Goal: Communication & Community: Ask a question

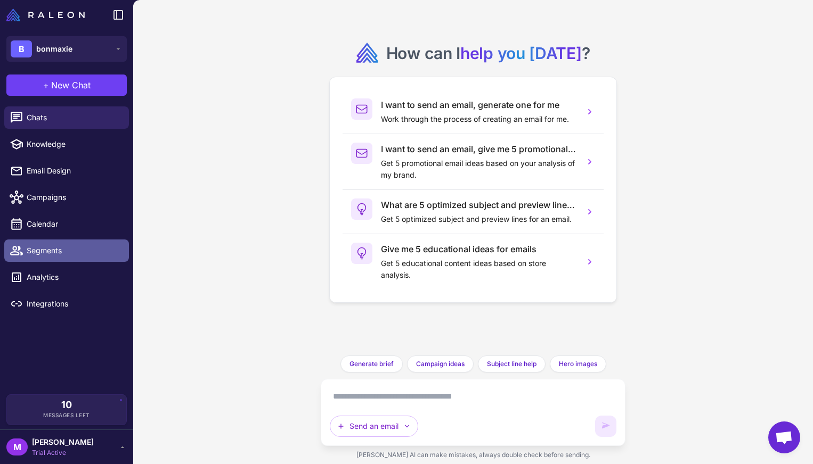
click at [67, 248] on span "Segments" at bounding box center [74, 251] width 94 height 12
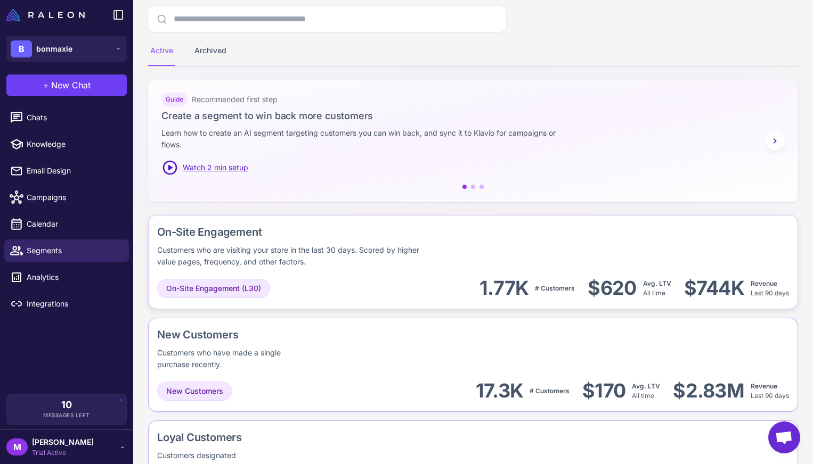
scroll to position [121, 0]
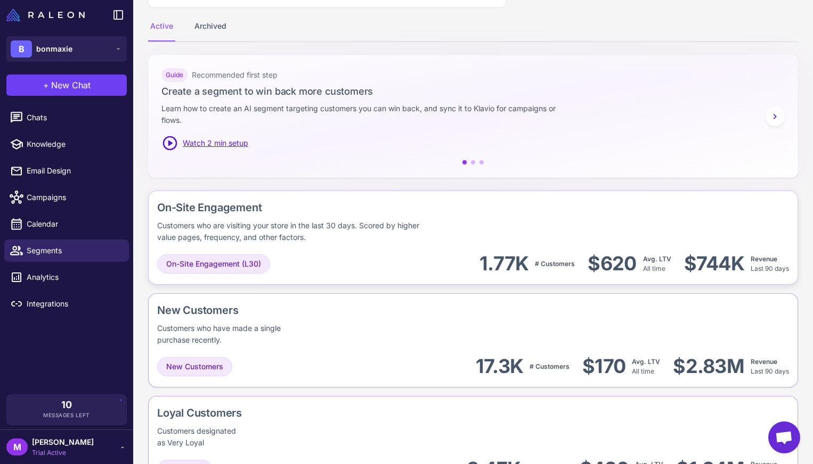
click at [412, 252] on div "On-Site Engagement (L30) 1.77K # Customers $620 Avg. LTV All time $744K Revenue…" at bounding box center [473, 264] width 632 height 24
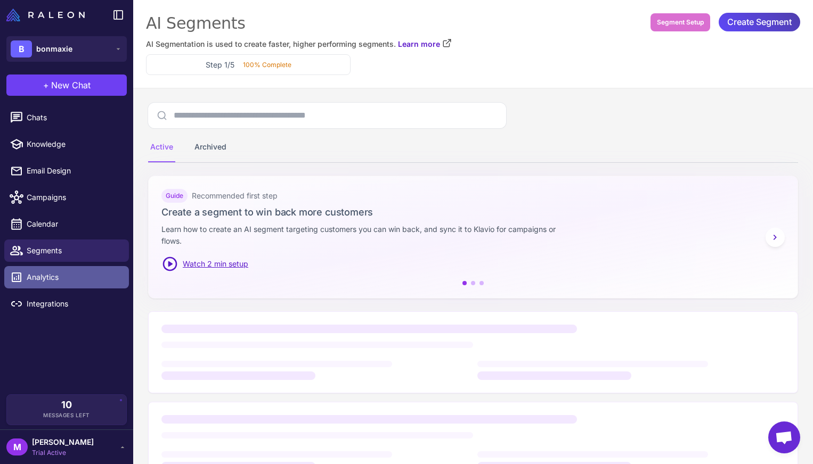
click at [71, 279] on span "Analytics" at bounding box center [74, 278] width 94 height 12
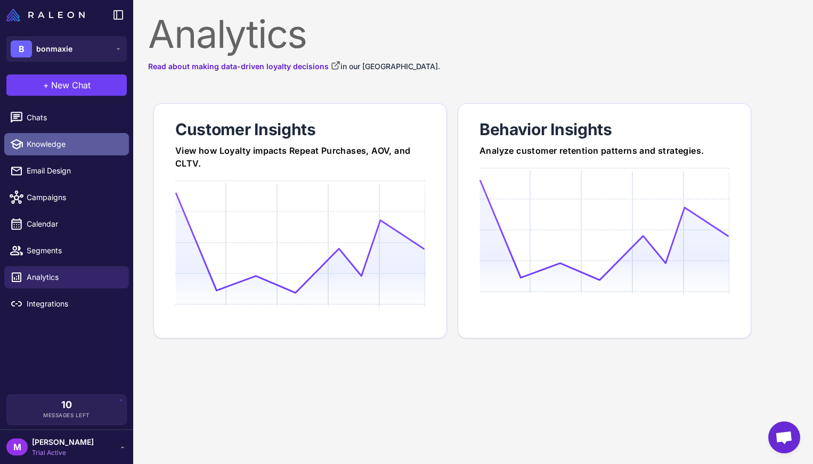
click at [80, 151] on link "Knowledge" at bounding box center [66, 144] width 125 height 22
select select
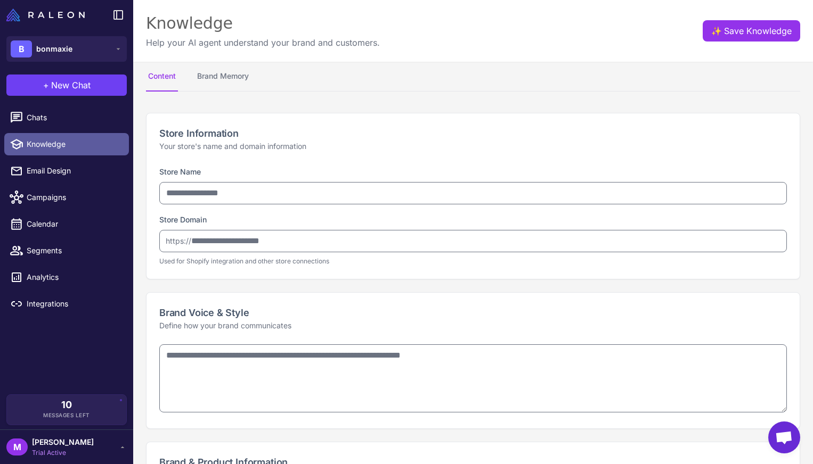
type input "********"
type input "**********"
type textarea "**********"
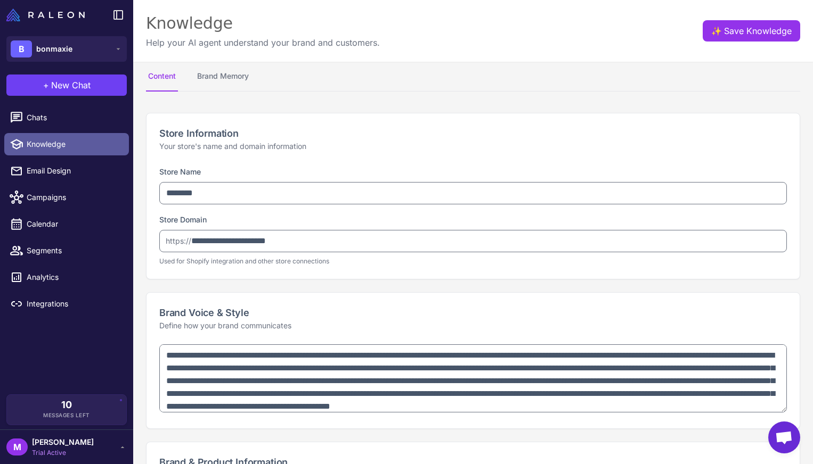
type textarea "**********"
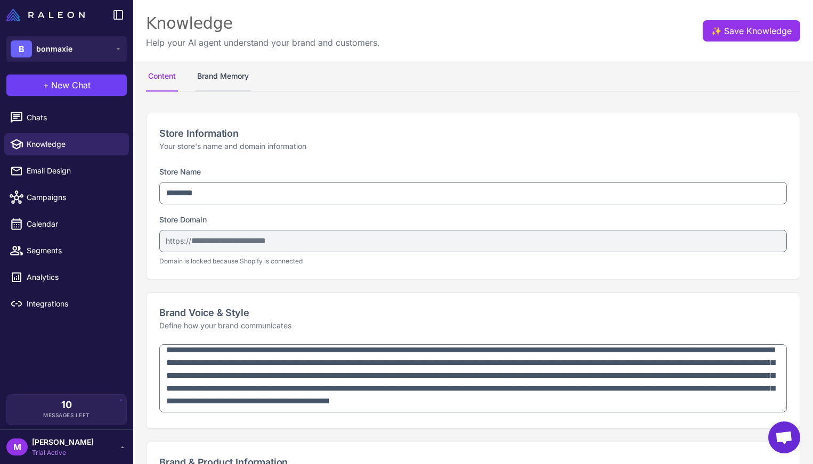
click at [234, 79] on button "Brand Memory" at bounding box center [223, 77] width 56 height 30
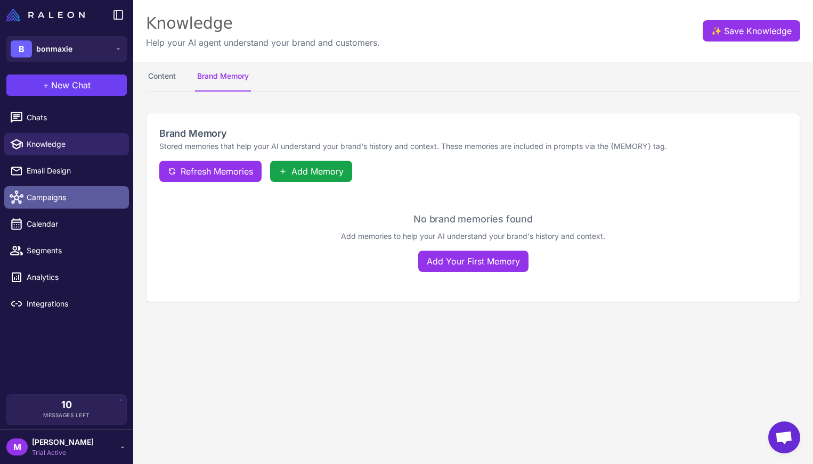
click at [69, 192] on span "Campaigns" at bounding box center [74, 198] width 94 height 12
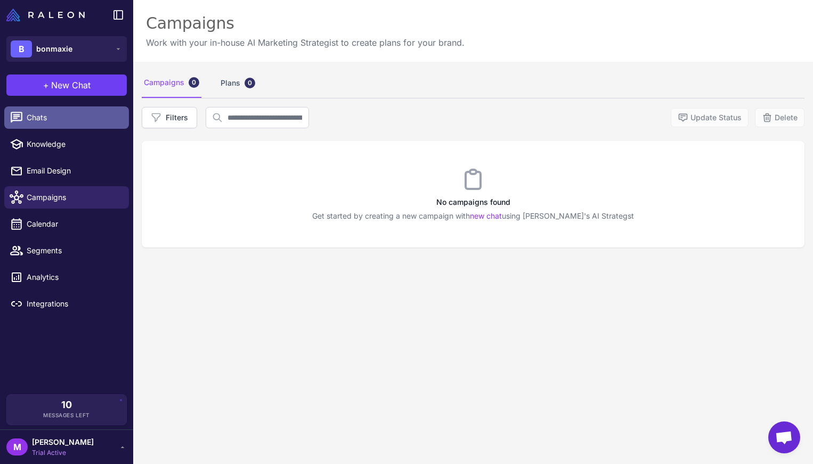
click at [66, 124] on link "Chats" at bounding box center [66, 118] width 125 height 22
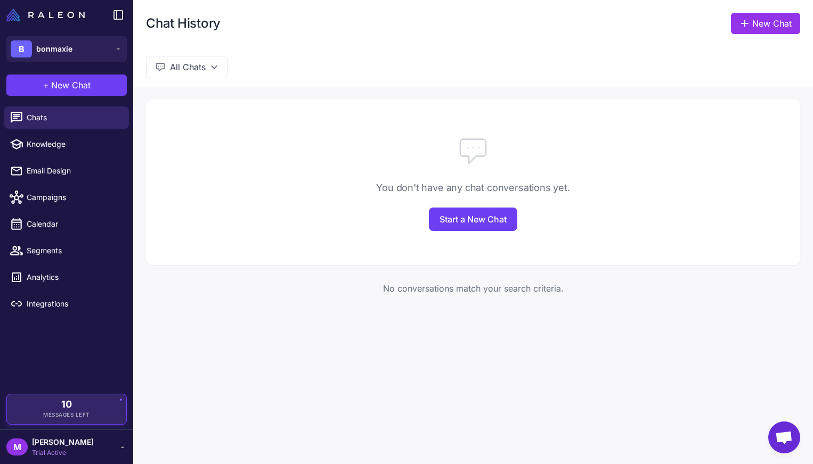
click at [107, 404] on div "10 Messages Left" at bounding box center [66, 409] width 104 height 19
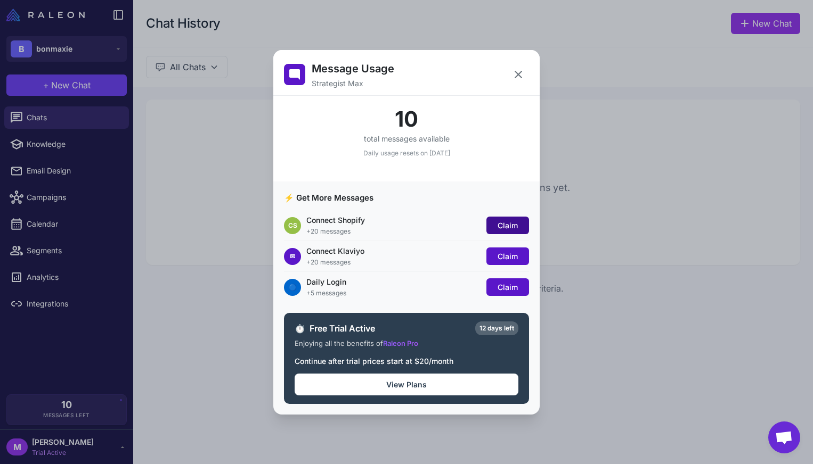
click at [500, 223] on span "Claim" at bounding box center [507, 225] width 20 height 9
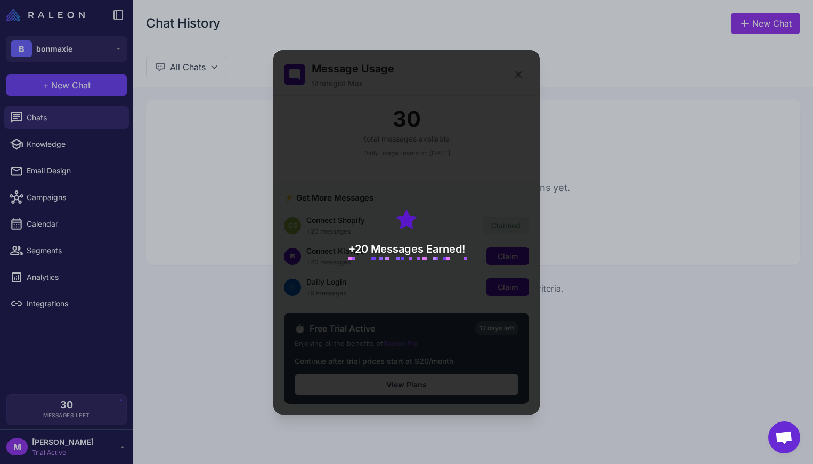
click at [466, 246] on div "+20 Messages Earned!" at bounding box center [406, 232] width 266 height 365
click at [489, 231] on div "+20 Messages Earned!" at bounding box center [406, 232] width 266 height 365
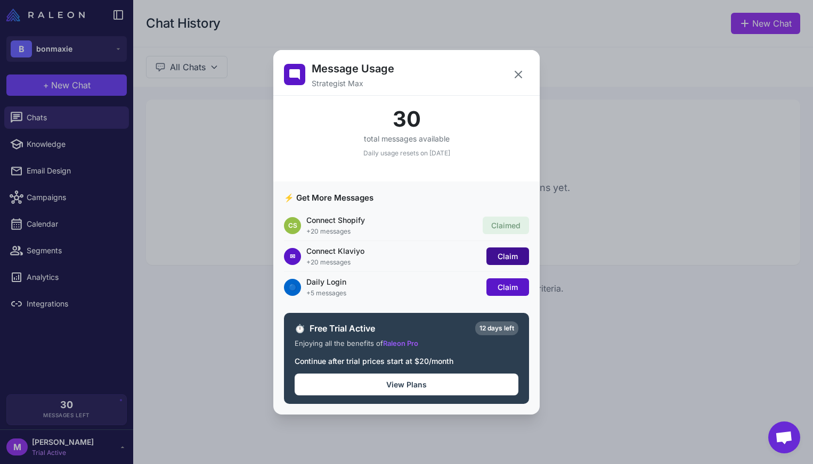
click at [503, 248] on button "Claim" at bounding box center [507, 257] width 43 height 18
click at [507, 287] on span "Claim" at bounding box center [507, 287] width 20 height 9
click at [658, 262] on div "Message Usage Strategist Max 55 total messages available Daily usage resets on …" at bounding box center [406, 232] width 813 height 447
click at [517, 68] on button at bounding box center [518, 74] width 21 height 21
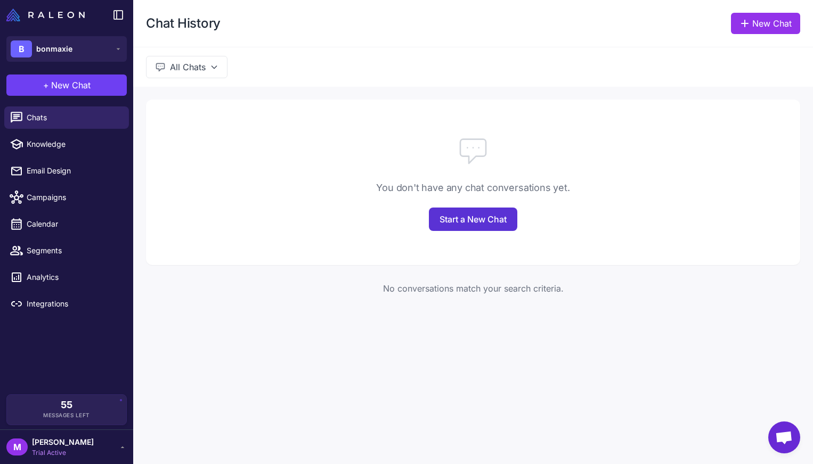
click at [480, 218] on link "Start a New Chat" at bounding box center [473, 219] width 88 height 23
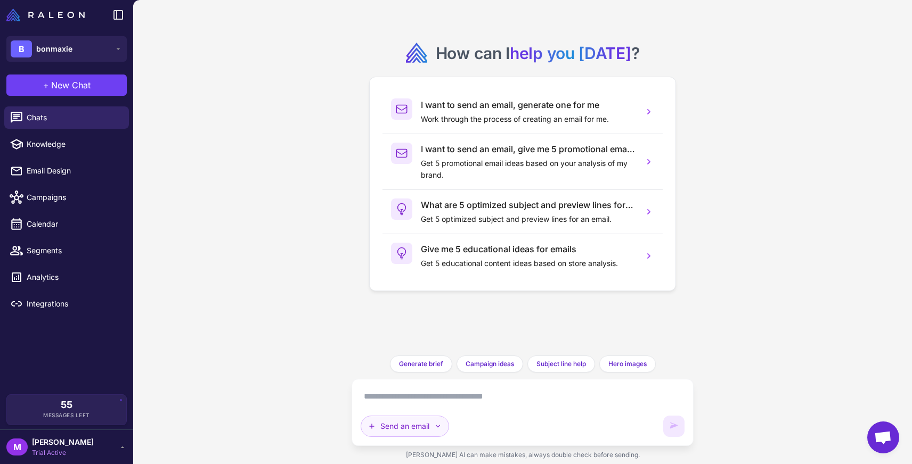
click at [431, 434] on button "Send an email" at bounding box center [405, 426] width 88 height 21
click at [405, 403] on button "Brainstorm" at bounding box center [411, 401] width 101 height 20
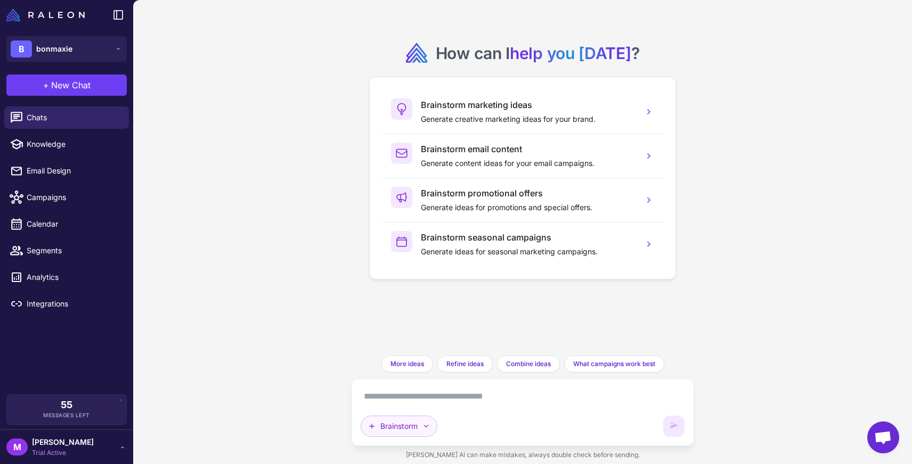
click at [407, 434] on button "Brainstorm" at bounding box center [399, 426] width 77 height 21
click at [427, 371] on button "Send an email" at bounding box center [411, 381] width 101 height 20
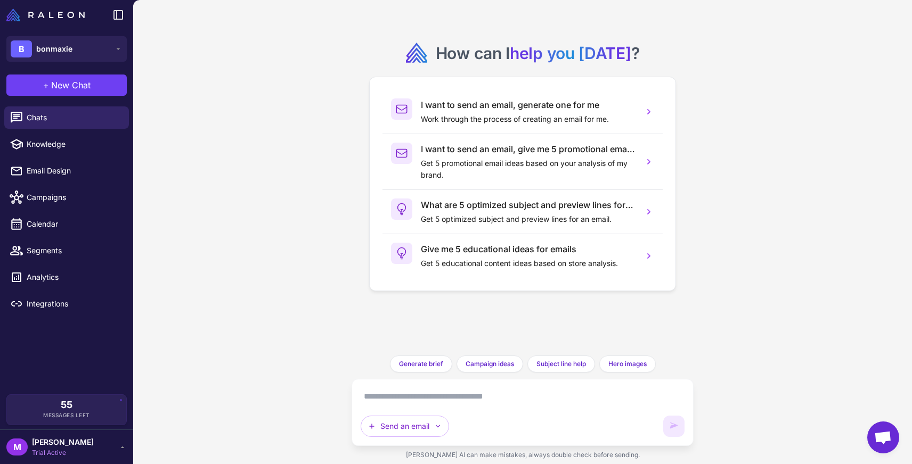
click at [438, 388] on div "Send an email" at bounding box center [523, 412] width 342 height 67
click at [438, 390] on textarea at bounding box center [523, 396] width 324 height 17
type textarea "**********"
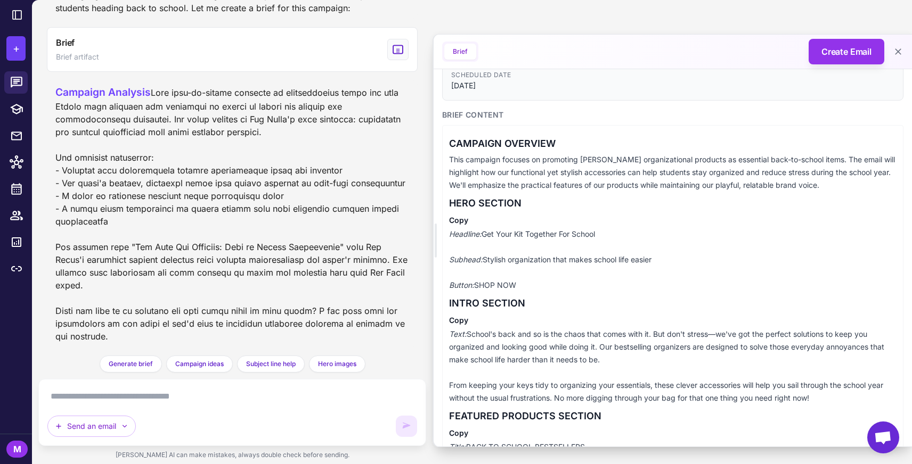
drag, startPoint x: 617, startPoint y: 231, endPoint x: 505, endPoint y: 232, distance: 111.3
click at [505, 232] on p "Headline: Get Your Kit Together For School Subhead: Stylish organization that m…" at bounding box center [672, 260] width 447 height 64
drag, startPoint x: 679, startPoint y: 257, endPoint x: 492, endPoint y: 257, distance: 187.5
click at [492, 257] on p "Headline: Get Your Kit Together For School Subhead: Stylish organization that m…" at bounding box center [672, 260] width 447 height 64
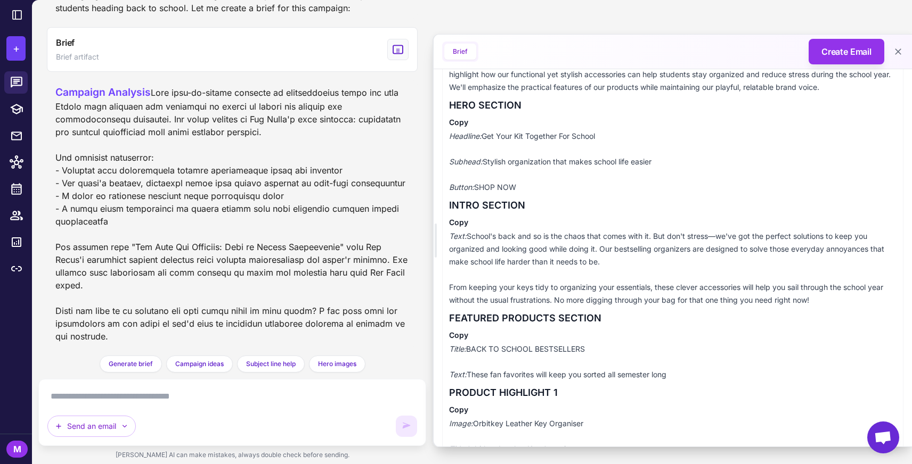
drag, startPoint x: 612, startPoint y: 264, endPoint x: 464, endPoint y: 243, distance: 149.6
click at [464, 242] on p "Text: School's back and so is the chaos that comes with it. But don't stress—we…" at bounding box center [672, 268] width 447 height 77
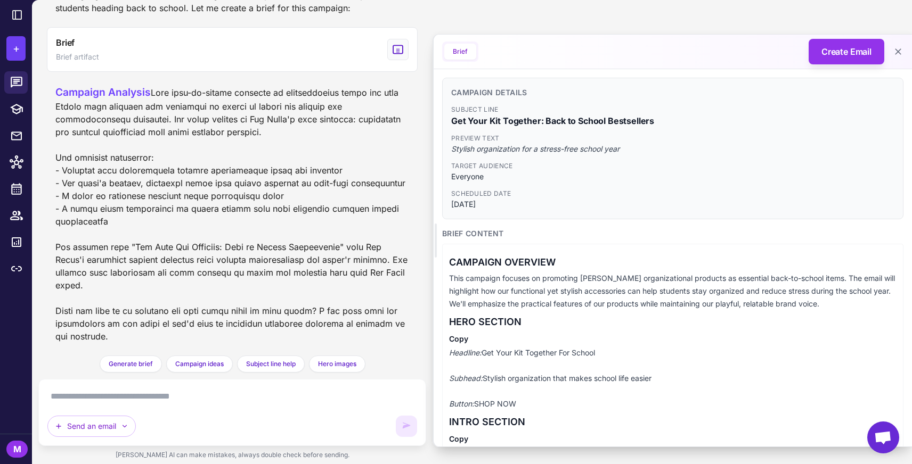
click at [8, 20] on div at bounding box center [16, 15] width 32 height 30
click at [21, 21] on icon at bounding box center [17, 15] width 13 height 13
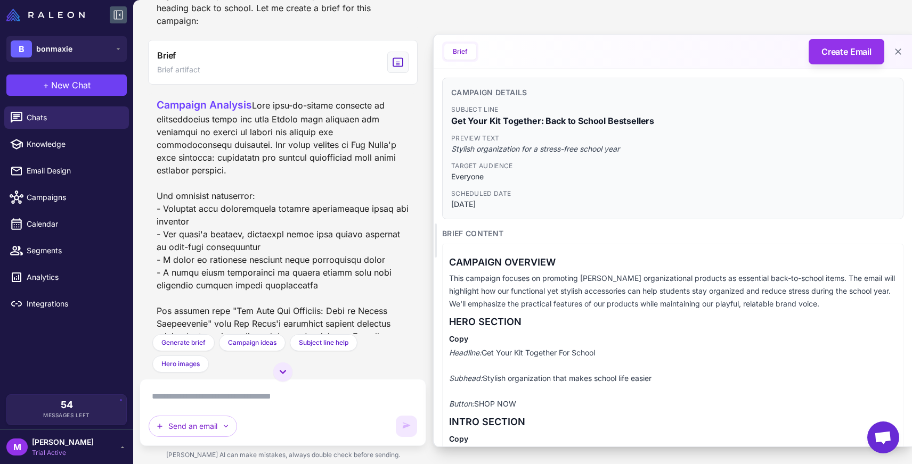
click at [91, 31] on div "B bonmaxie" at bounding box center [66, 49] width 133 height 38
click at [83, 43] on button "B bonmaxie" at bounding box center [66, 49] width 120 height 26
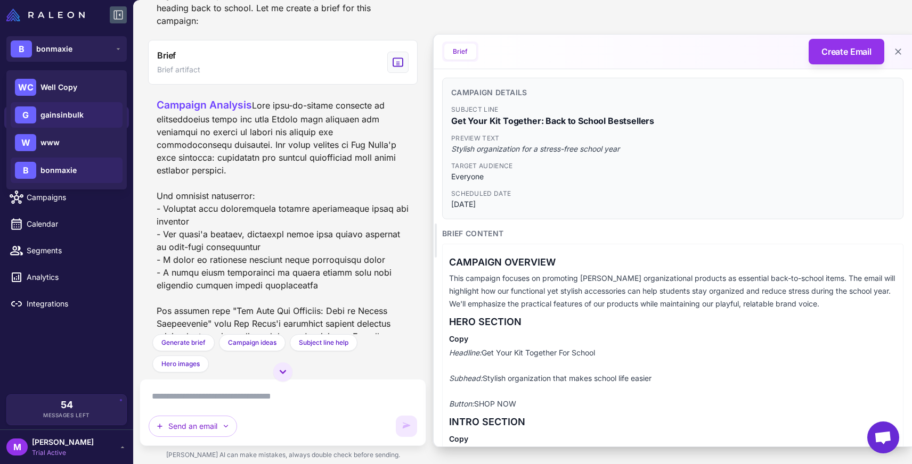
click at [58, 111] on span "gainsinbulk" at bounding box center [61, 115] width 43 height 12
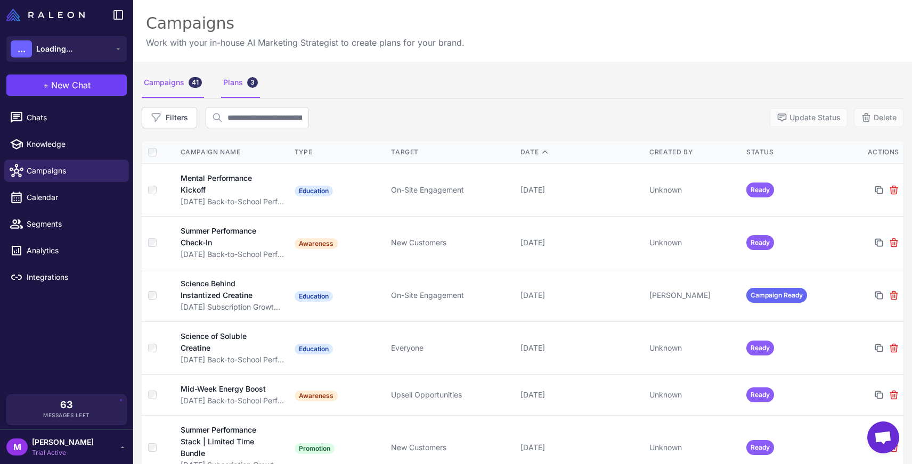
click at [234, 80] on div "Plans 3" at bounding box center [240, 83] width 39 height 30
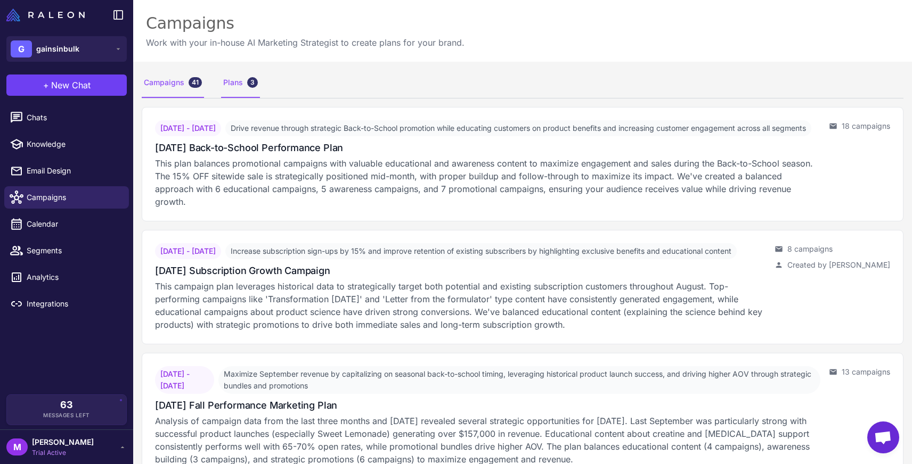
click at [174, 84] on div "Campaigns 41" at bounding box center [173, 83] width 62 height 30
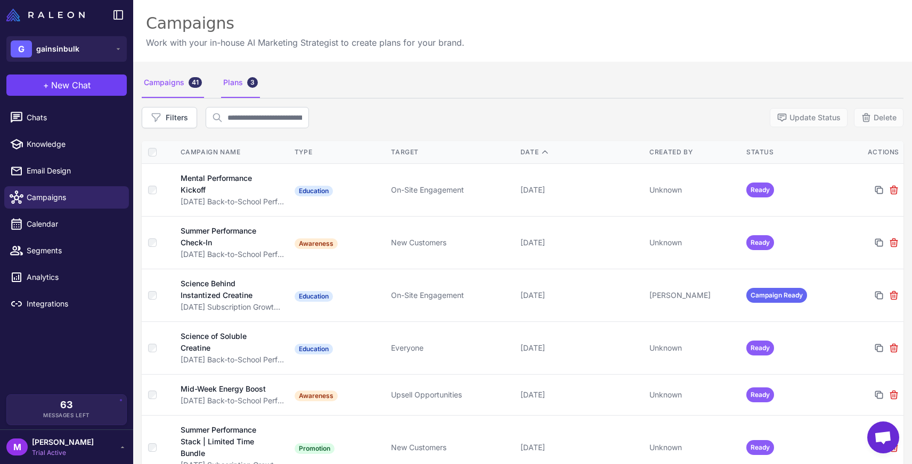
click at [239, 80] on div "Plans 3" at bounding box center [240, 83] width 39 height 30
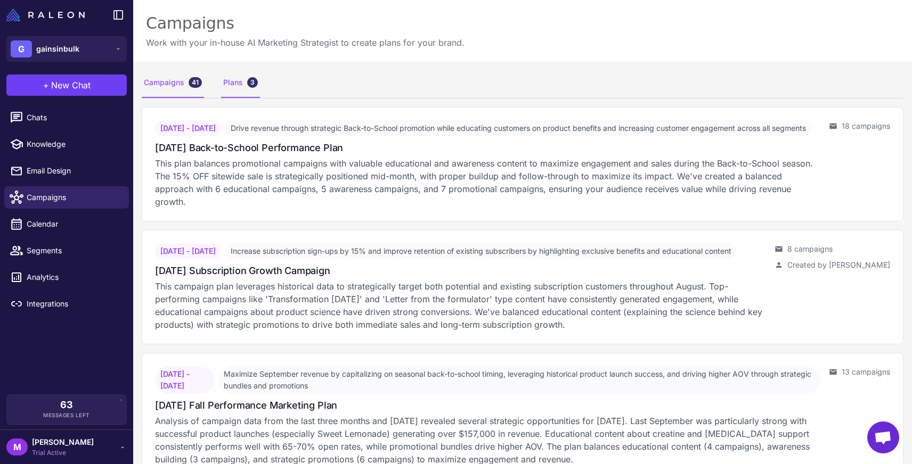
click at [173, 81] on div "Campaigns 41" at bounding box center [173, 83] width 62 height 30
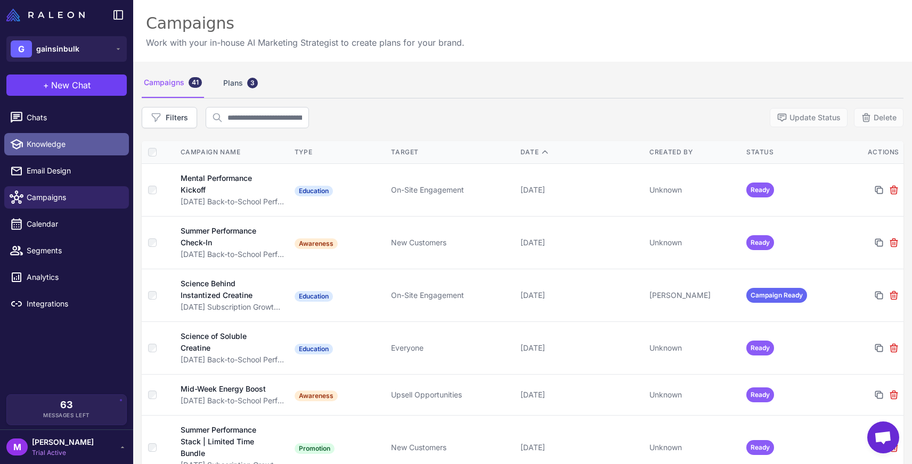
click at [71, 142] on span "Knowledge" at bounding box center [74, 144] width 94 height 12
select select
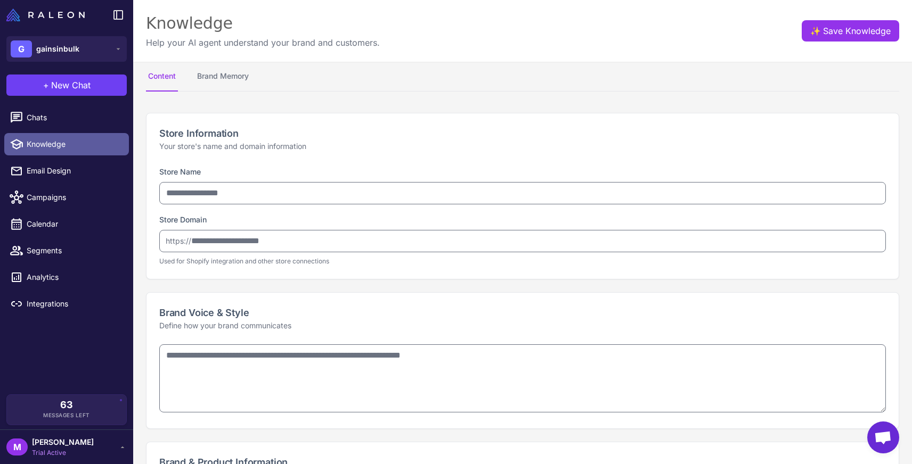
type input "**********"
type textarea "**********"
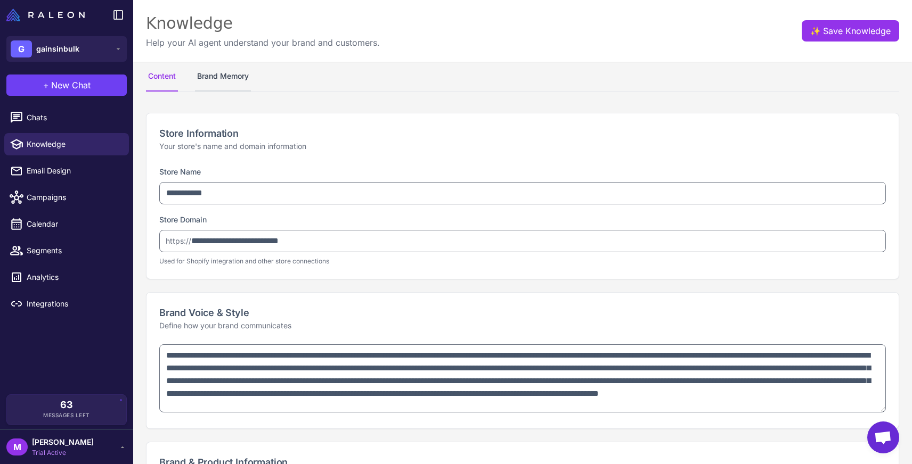
type textarea "**********"
click at [236, 76] on button "Brand Memory" at bounding box center [223, 77] width 56 height 30
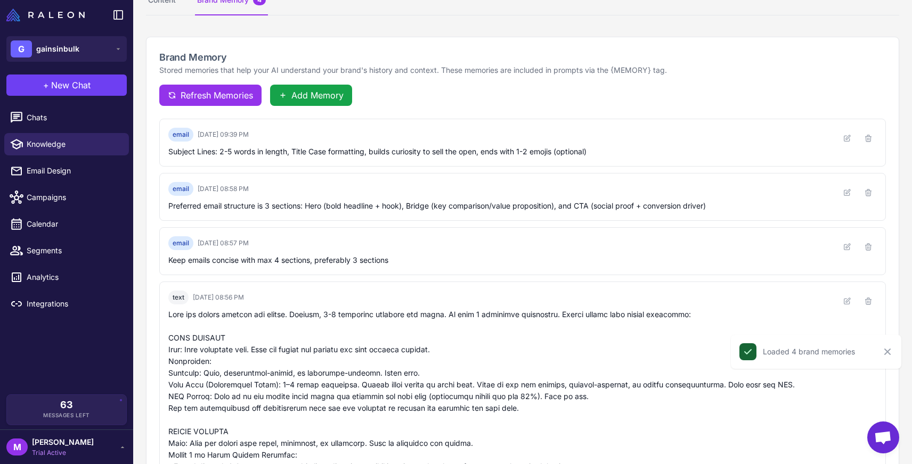
scroll to position [260, 0]
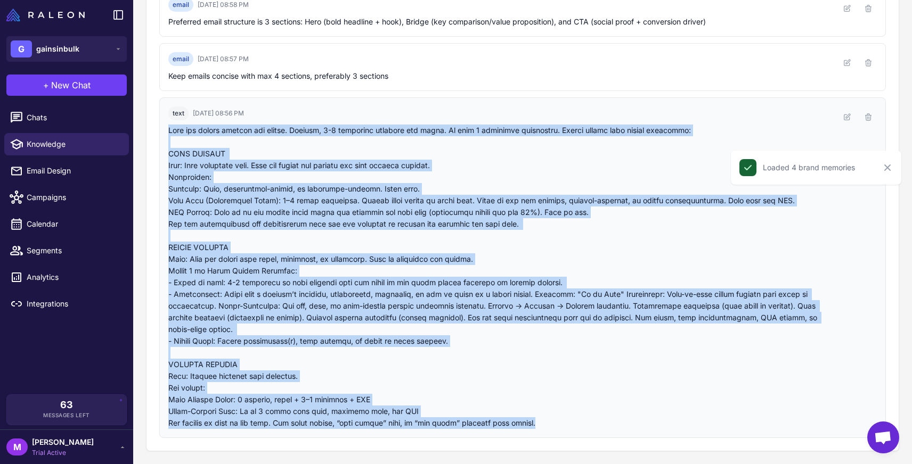
drag, startPoint x: 569, startPoint y: 433, endPoint x: 169, endPoint y: 126, distance: 504.1
click at [169, 126] on div "text 8/1/2025 08:56 PM" at bounding box center [522, 267] width 727 height 341
copy div "Keep the emails concise and punchy. Ideally, 2-3 component sections per email. …"
click at [83, 120] on span "Chats" at bounding box center [74, 118] width 94 height 12
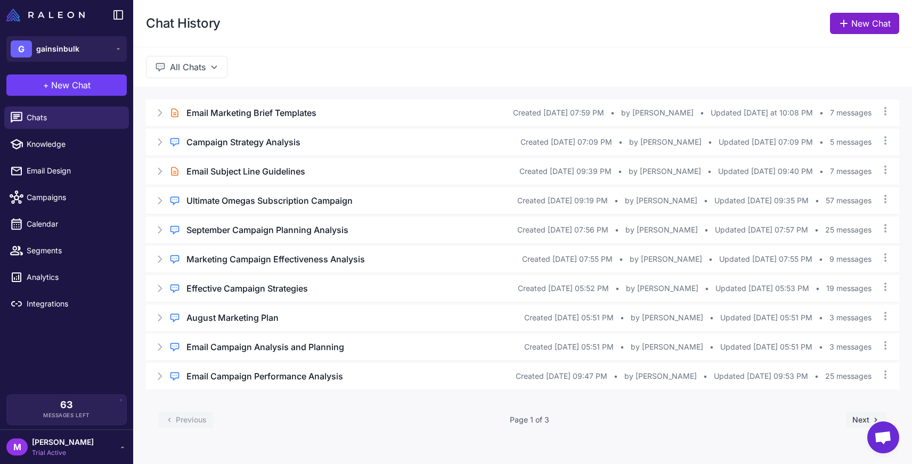
click at [851, 29] on link "New Chat" at bounding box center [864, 23] width 69 height 21
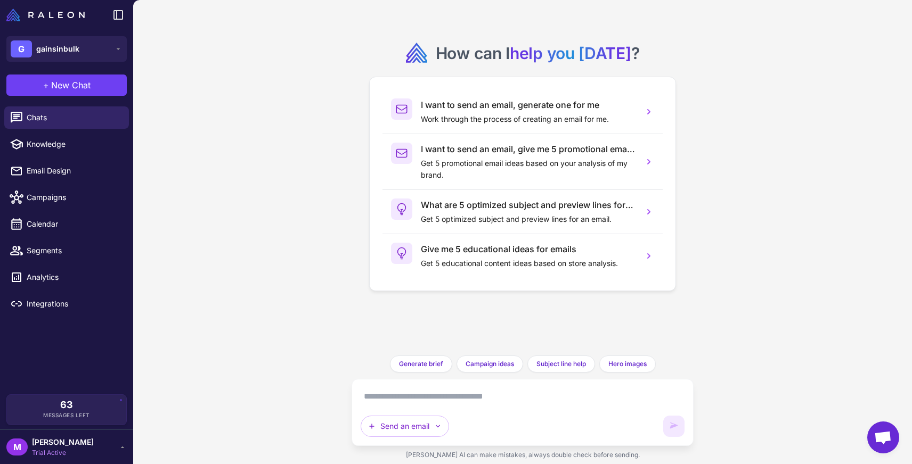
click at [495, 392] on textarea at bounding box center [523, 396] width 324 height 17
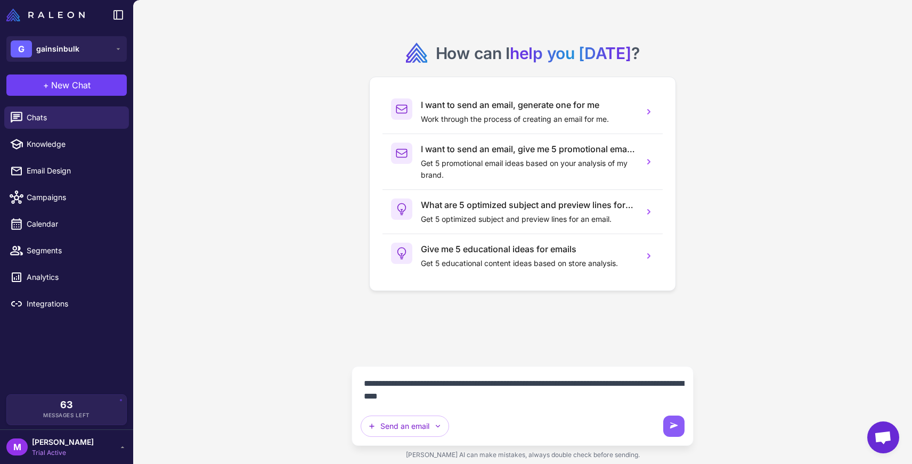
type textarea "**********"
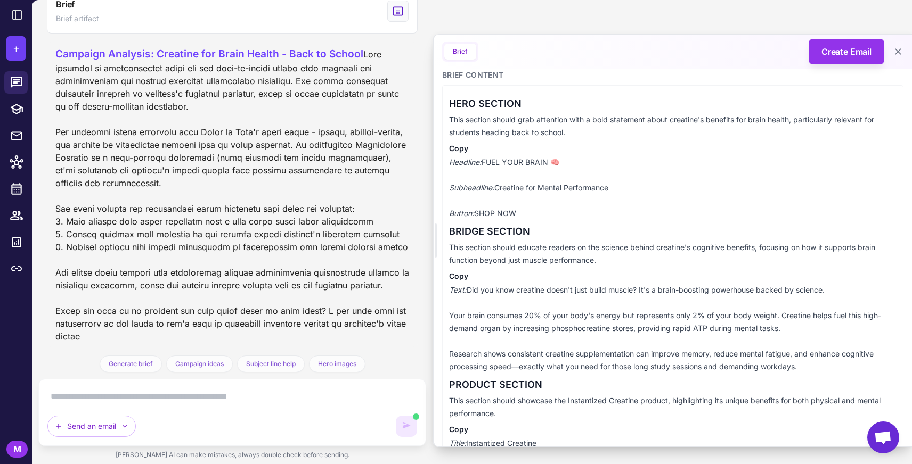
scroll to position [728, 0]
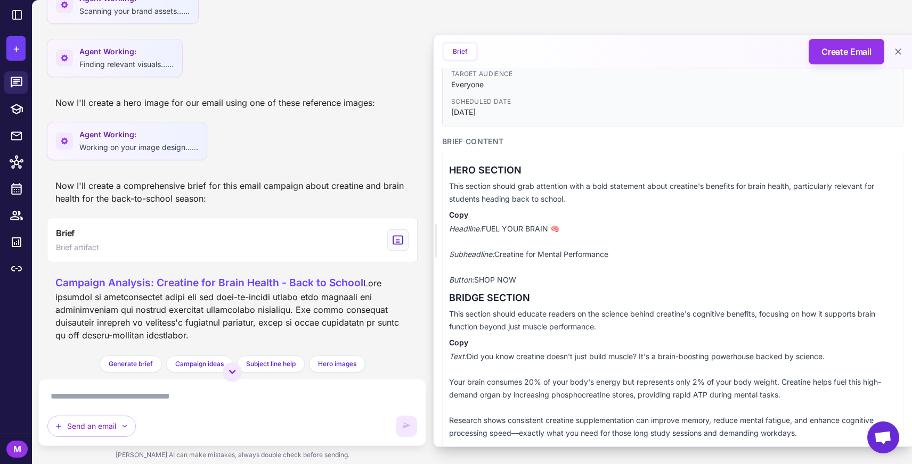
scroll to position [123, 0]
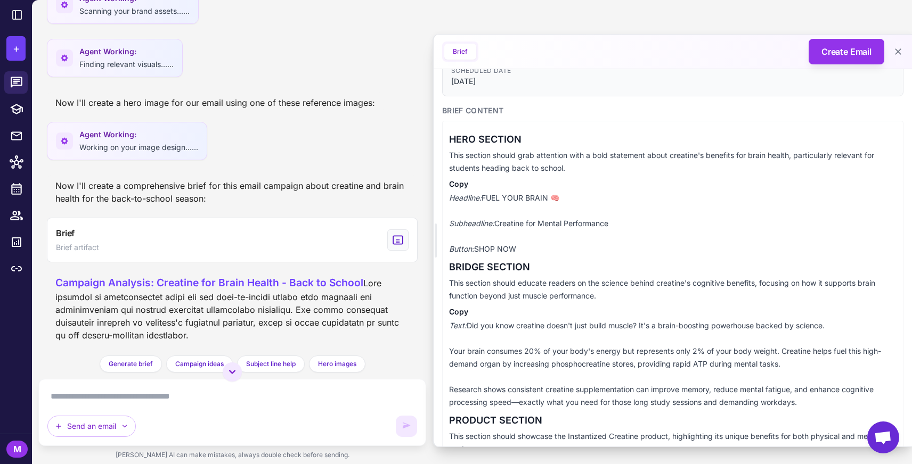
drag, startPoint x: 624, startPoint y: 226, endPoint x: 495, endPoint y: 219, distance: 128.6
click at [495, 219] on p "Headline: FUEL YOUR BRAIN 🧠 Subheadline: Creatine for Mental Performance Button…" at bounding box center [672, 224] width 447 height 64
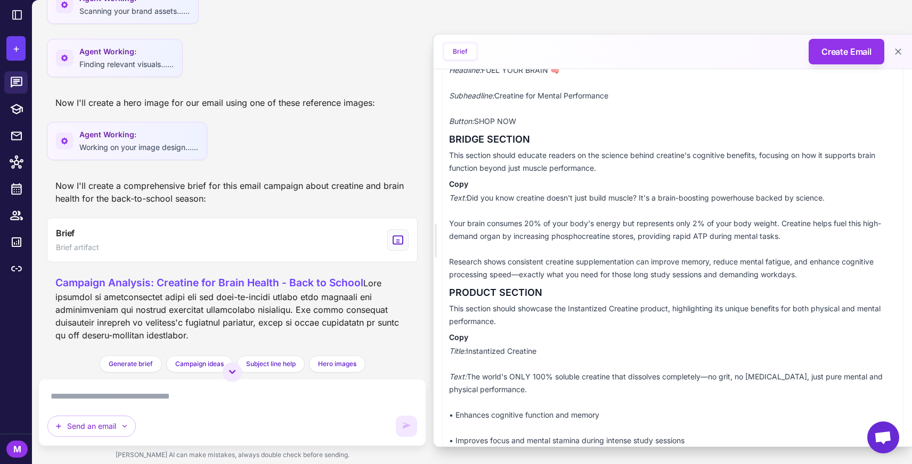
scroll to position [281, 0]
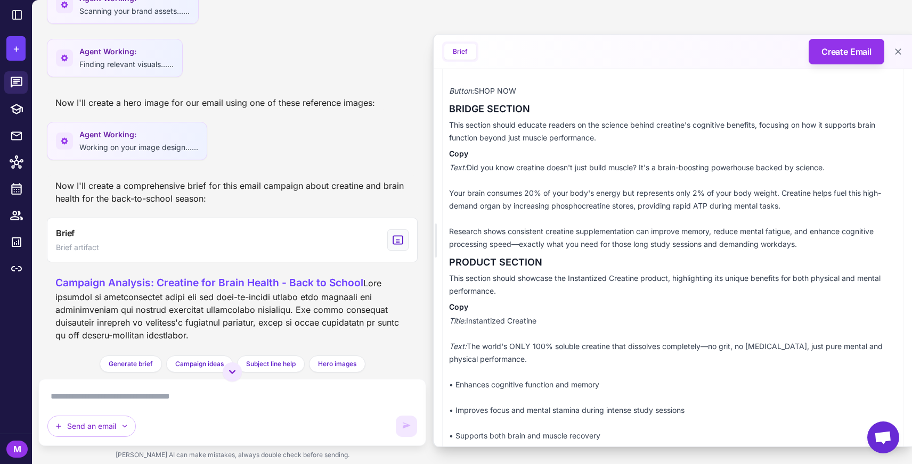
click at [486, 198] on p "Text: Did you know creatine doesn't just build muscle? It's a brain-boosting po…" at bounding box center [672, 205] width 447 height 89
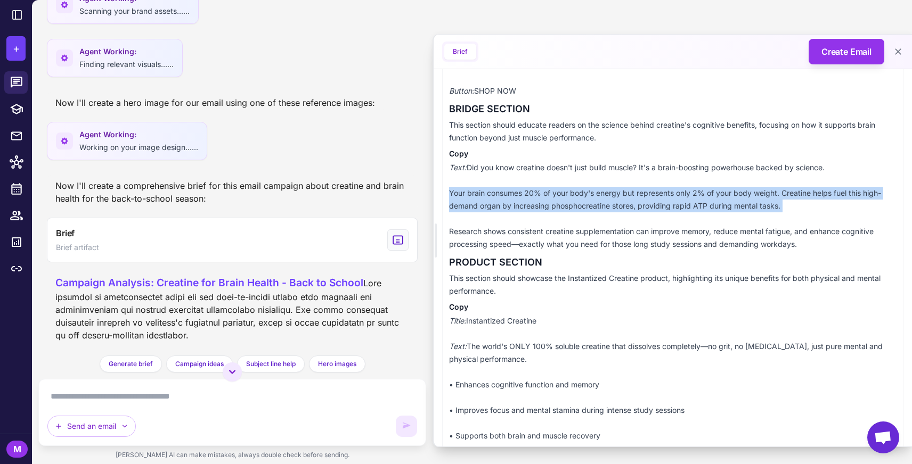
click at [486, 198] on p "Text: Did you know creatine doesn't just build muscle? It's a brain-boosting po…" at bounding box center [672, 205] width 447 height 89
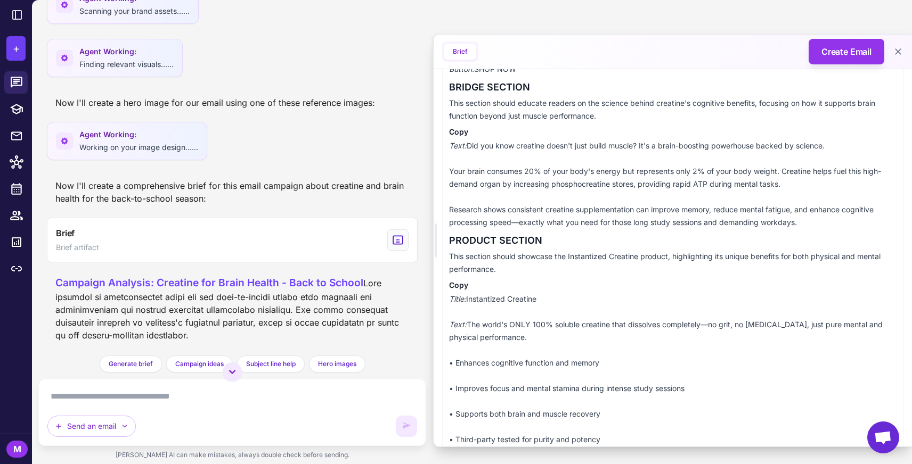
click at [581, 214] on p "Text: Did you know creatine doesn't just build muscle? It's a brain-boosting po…" at bounding box center [672, 184] width 447 height 89
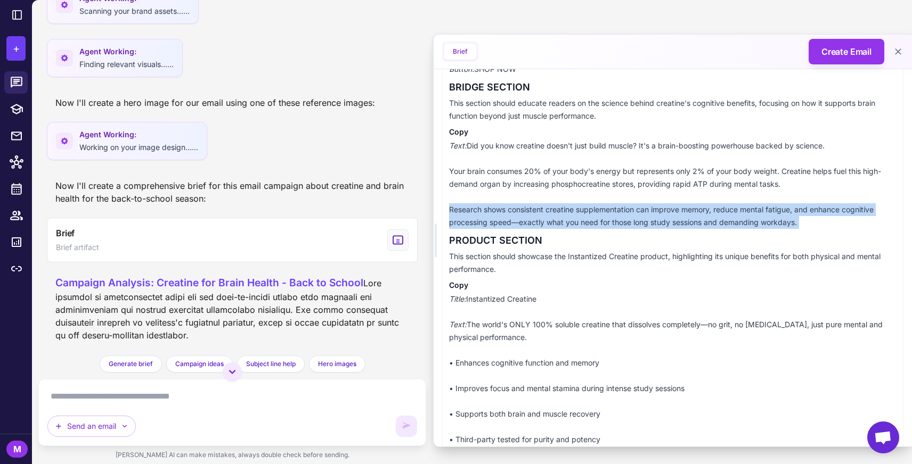
click at [581, 214] on p "Text: Did you know creatine doesn't just build muscle? It's a brain-boosting po…" at bounding box center [672, 184] width 447 height 89
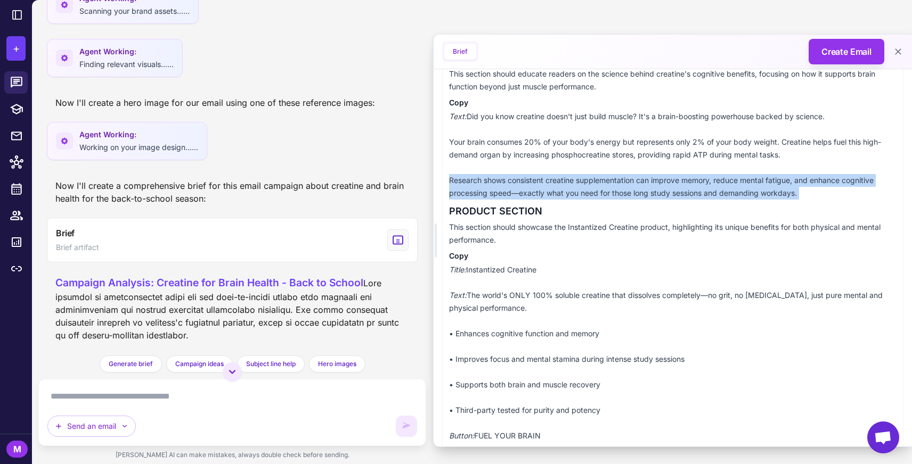
scroll to position [333, 0]
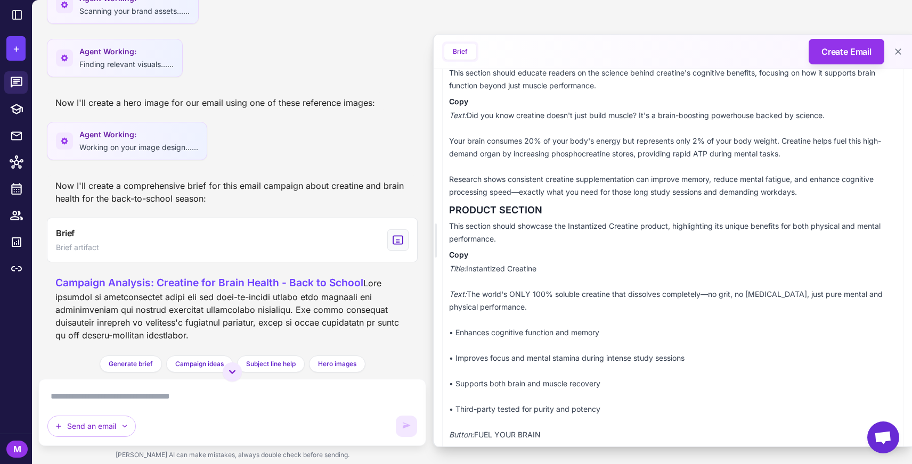
click at [499, 230] on p "This section should showcase the Instantized Creatine product, highlighting its…" at bounding box center [672, 233] width 447 height 26
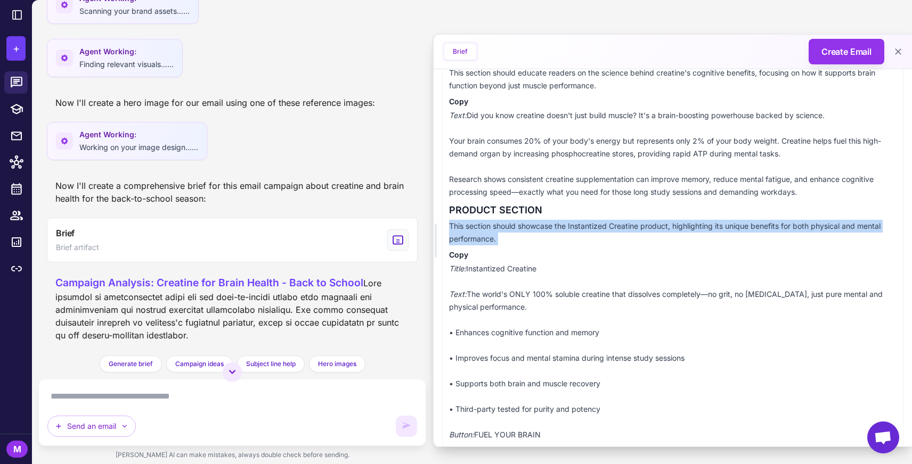
click at [499, 230] on p "This section should showcase the Instantized Creatine product, highlighting its…" at bounding box center [672, 233] width 447 height 26
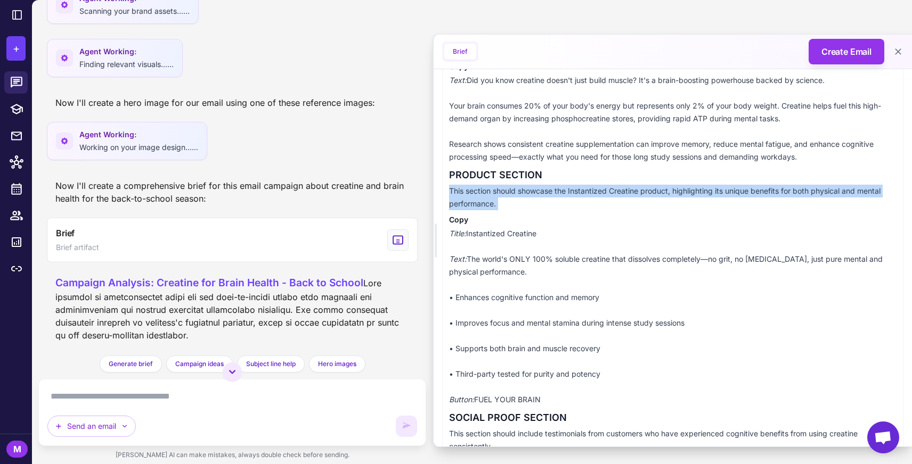
scroll to position [390, 0]
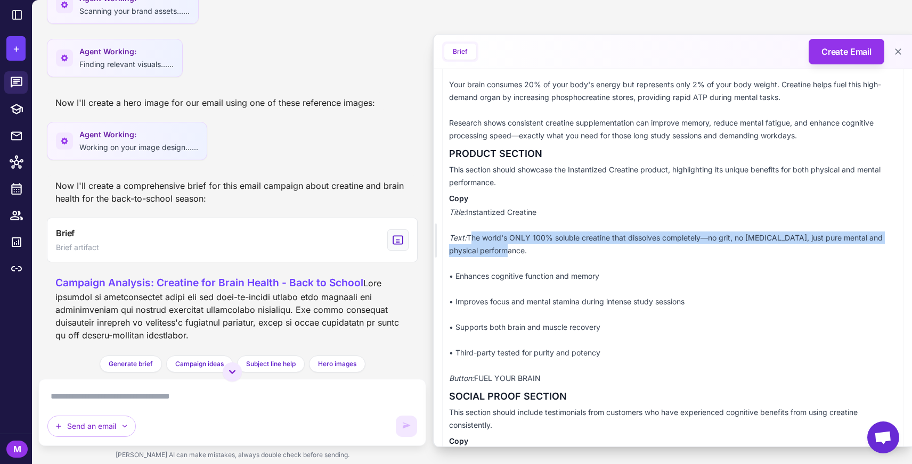
drag, startPoint x: 499, startPoint y: 252, endPoint x: 470, endPoint y: 237, distance: 33.1
click at [470, 237] on p "Title: Instantized Creatine Text: The world's ONLY 100% soluble creatine that d…" at bounding box center [672, 295] width 447 height 179
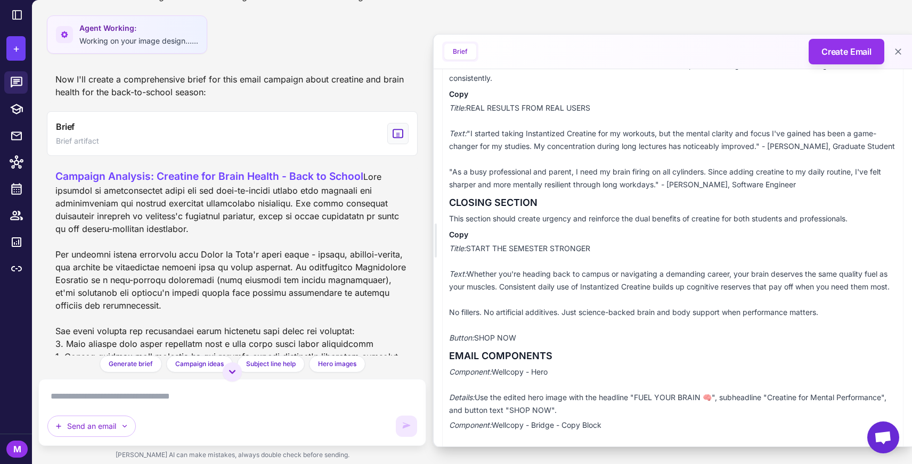
scroll to position [728, 0]
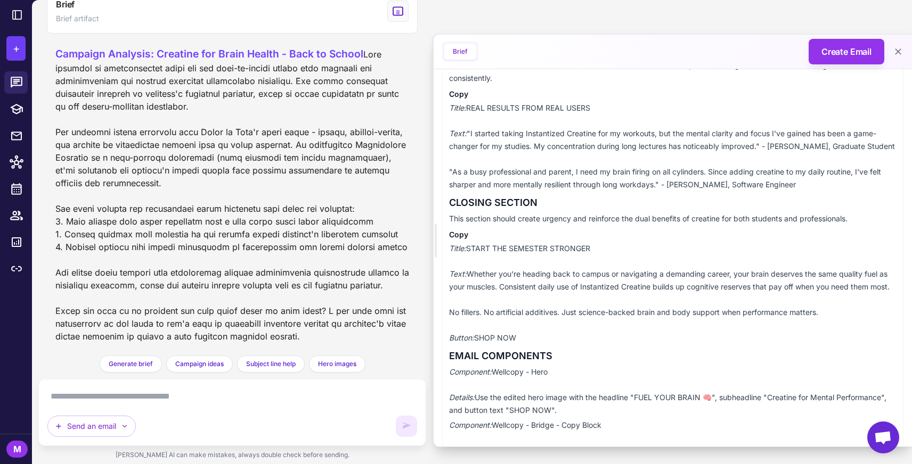
click at [123, 389] on textarea at bounding box center [232, 396] width 370 height 17
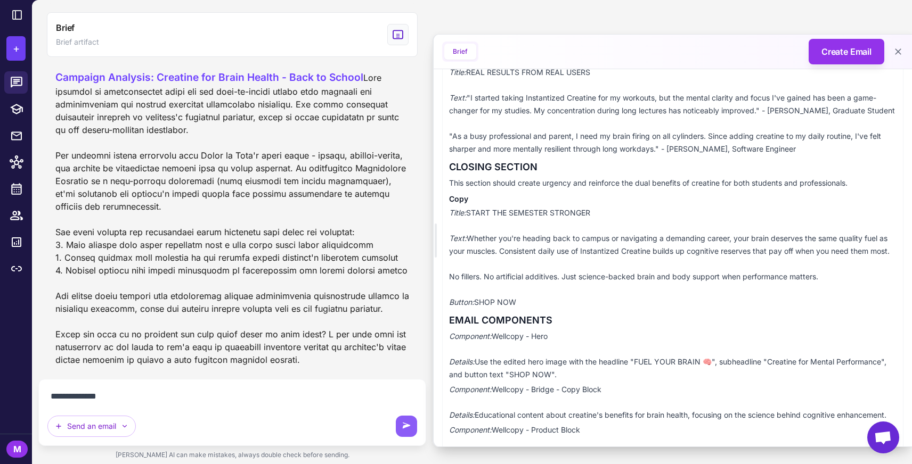
scroll to position [895, 0]
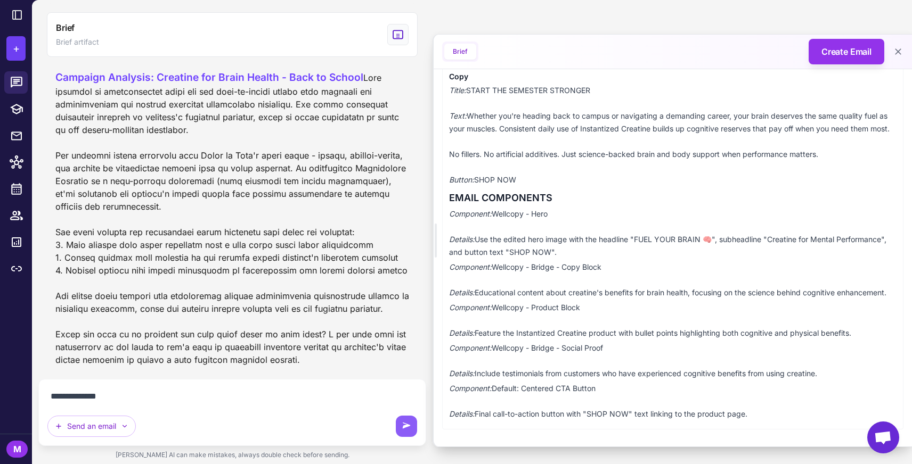
drag, startPoint x: 164, startPoint y: 398, endPoint x: 15, endPoint y: 398, distance: 149.1
click at [15, 398] on div "**********" at bounding box center [456, 232] width 912 height 464
type textarea "**********"
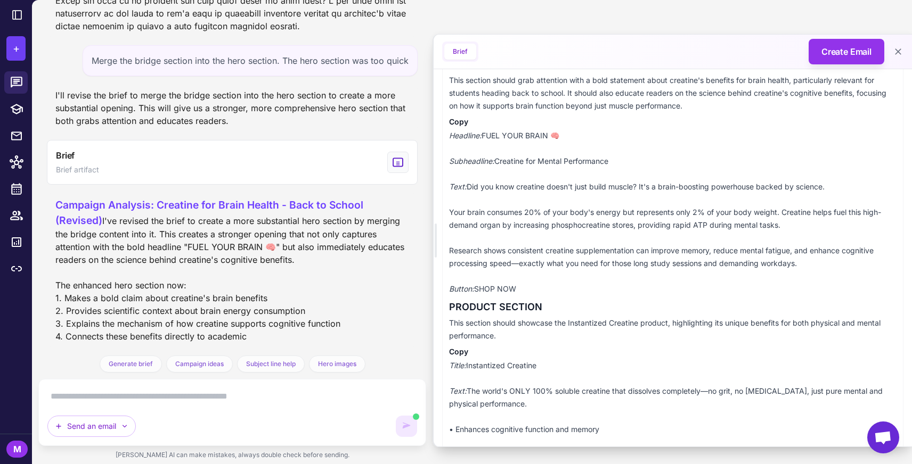
scroll to position [180, 0]
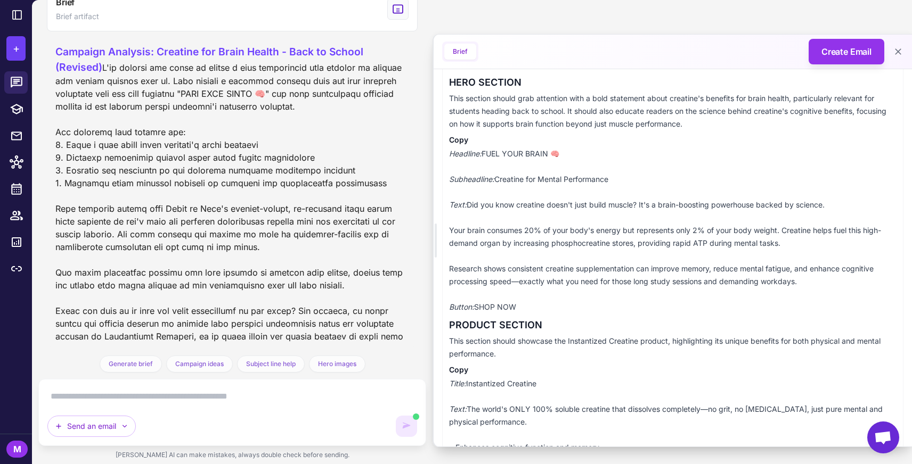
click at [507, 174] on p "Headline: FUEL YOUR BRAIN 🧠 Subheadline: Creatine for Mental Performance Text: …" at bounding box center [672, 231] width 447 height 166
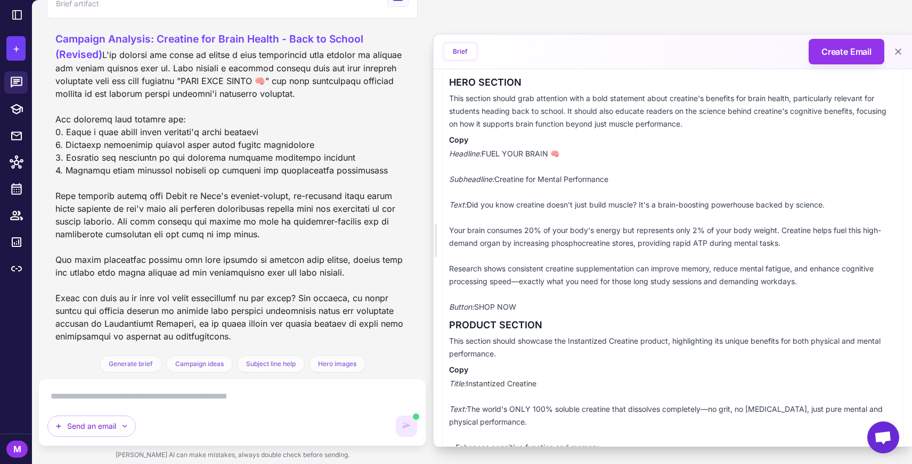
click at [507, 154] on p "Headline: FUEL YOUR BRAIN 🧠 Subheadline: Creatine for Mental Performance Text: …" at bounding box center [672, 231] width 447 height 166
click at [526, 180] on p "Headline: FUEL YOUR BRAIN 🧠 Subheadline: Creatine for Mental Performance Text: …" at bounding box center [672, 231] width 447 height 166
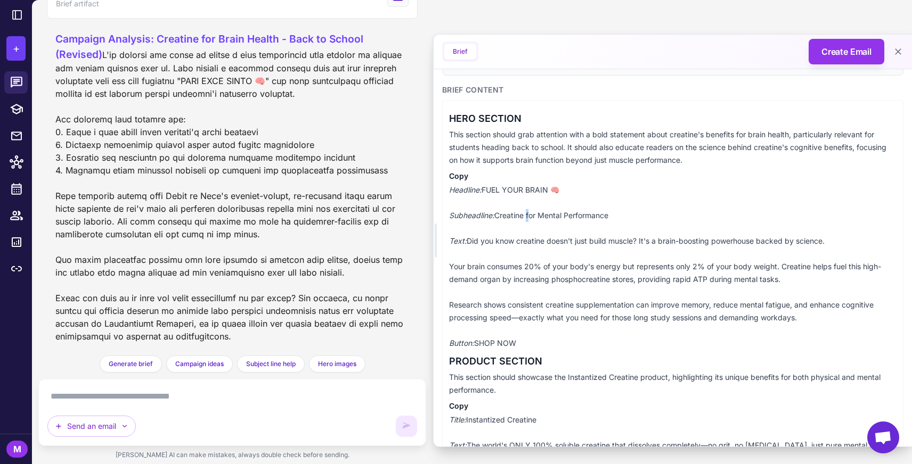
scroll to position [0, 0]
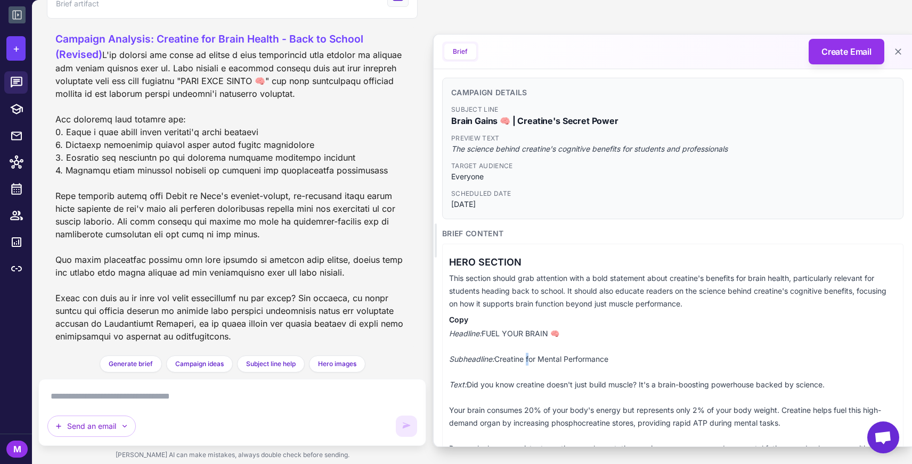
click at [14, 22] on button at bounding box center [17, 14] width 17 height 17
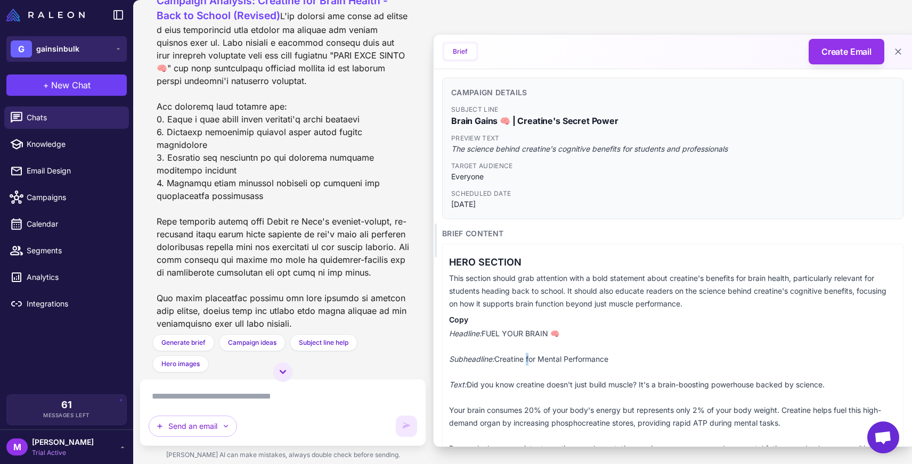
click at [89, 59] on button "G gainsinbulk" at bounding box center [66, 49] width 120 height 26
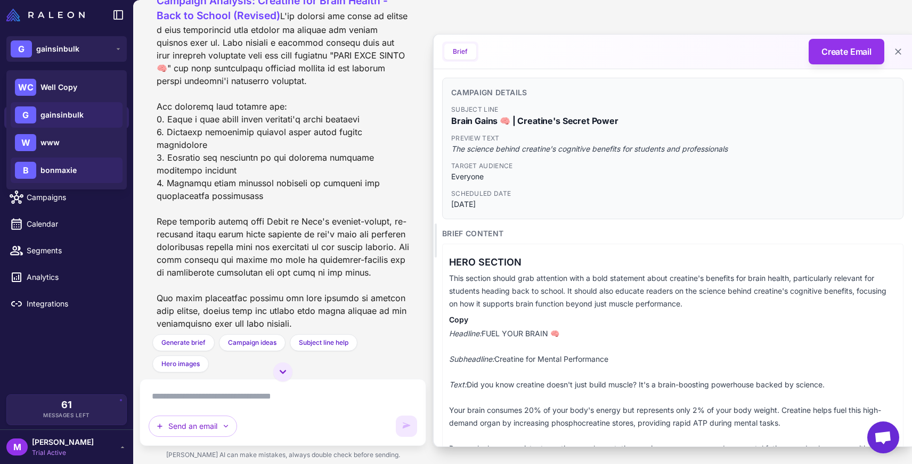
click at [44, 161] on div "B bonmaxie" at bounding box center [67, 171] width 112 height 26
